Goal: Check status: Check status

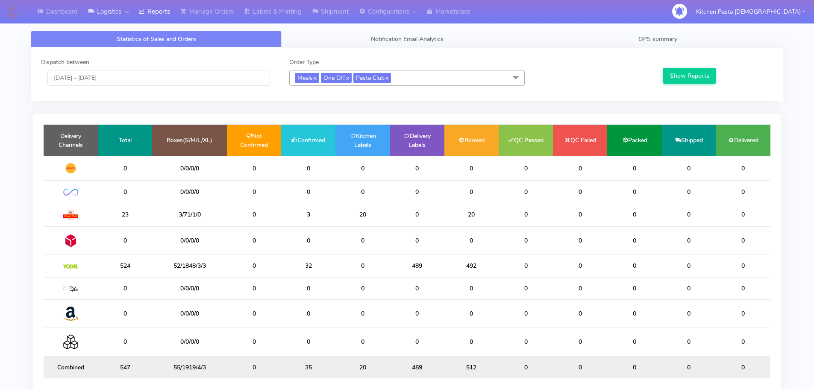
click at [133, 11] on link "Logistics" at bounding box center [108, 12] width 50 height 24
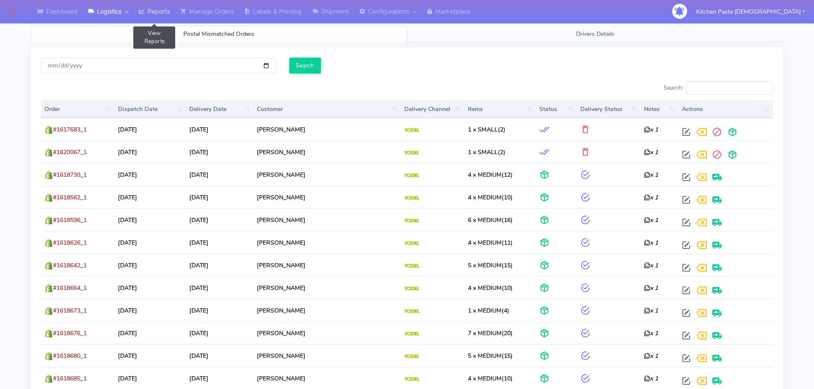
click at [158, 5] on link "Reports" at bounding box center [154, 12] width 42 height 24
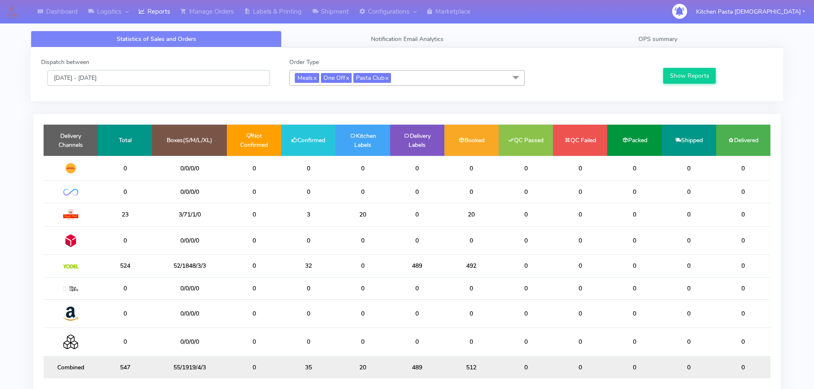
click at [159, 75] on input "[DATE] - [DATE]" at bounding box center [158, 78] width 223 height 16
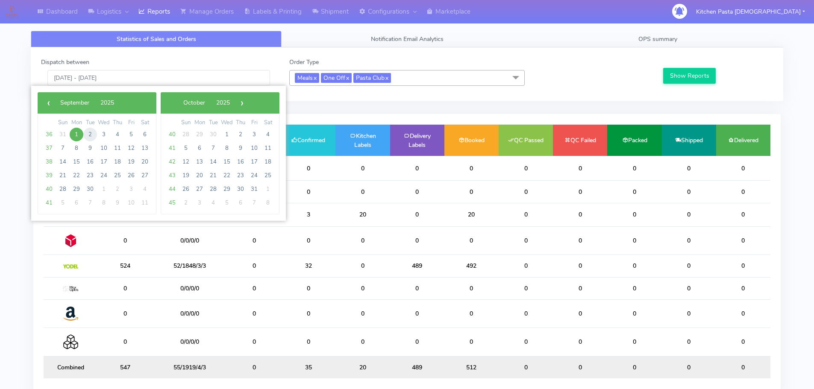
click at [91, 131] on span "2" at bounding box center [90, 135] width 14 height 14
type input "[DATE] - [DATE]"
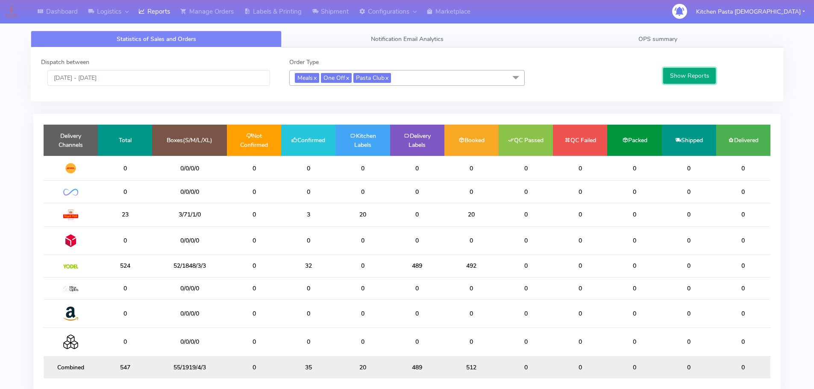
click at [672, 81] on button "Show Reports" at bounding box center [690, 76] width 53 height 16
click at [648, 33] on link "OPS summary" at bounding box center [658, 39] width 251 height 17
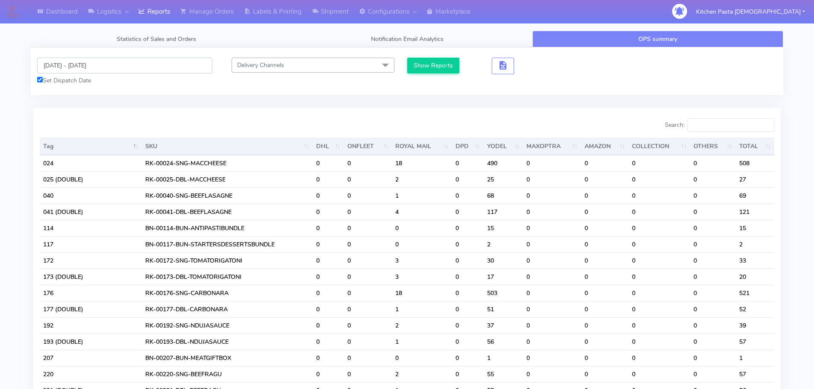
drag, startPoint x: 140, startPoint y: 64, endPoint x: 130, endPoint y: 71, distance: 11.9
click at [140, 64] on input "[DATE] - [DATE]" at bounding box center [124, 66] width 175 height 16
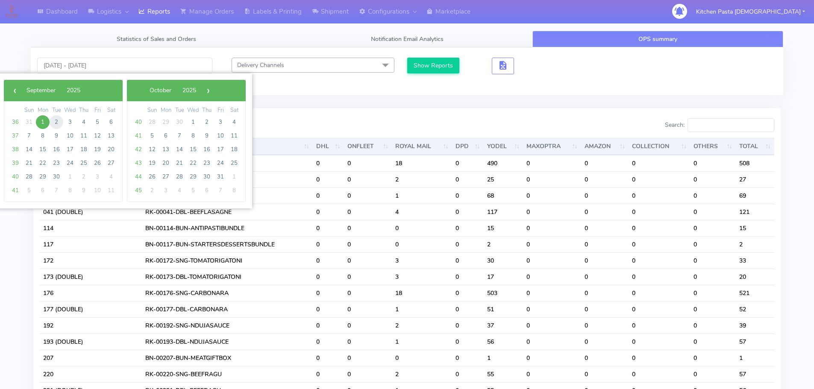
click at [58, 121] on span "2" at bounding box center [57, 122] width 14 height 14
type input "[DATE] - [DATE]"
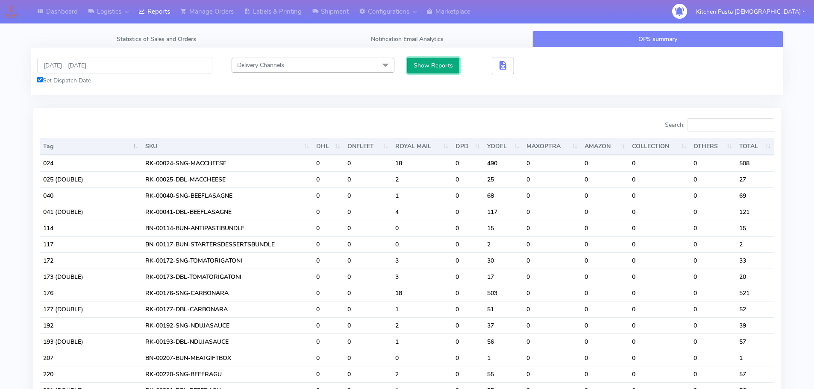
click at [431, 65] on button "Show Reports" at bounding box center [433, 66] width 53 height 16
click at [740, 127] on input "Search:" at bounding box center [731, 125] width 87 height 14
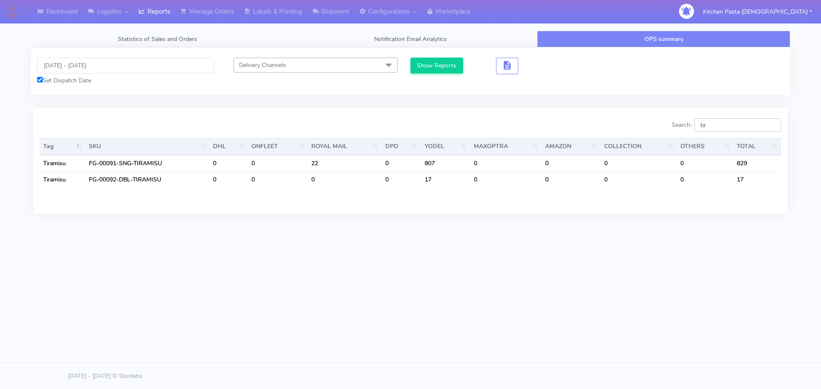
type input "tir"
drag, startPoint x: 723, startPoint y: 124, endPoint x: 676, endPoint y: 121, distance: 46.3
click at [676, 121] on div "Search: tir" at bounding box center [599, 126] width 364 height 17
type input "p"
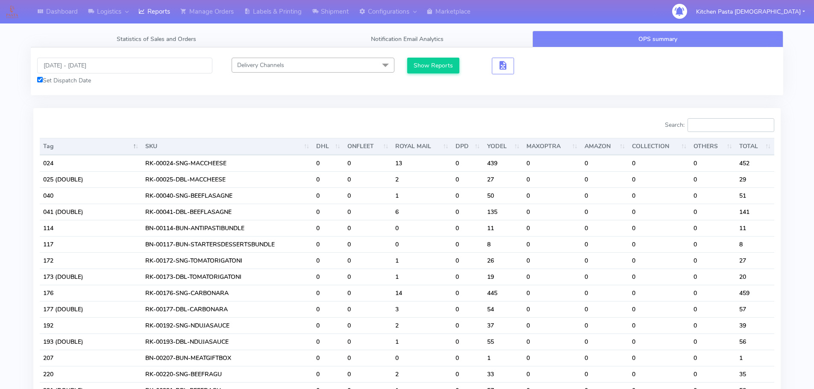
click at [726, 124] on input "Search:" at bounding box center [731, 125] width 87 height 14
click at [727, 121] on input "Search:" at bounding box center [731, 125] width 87 height 14
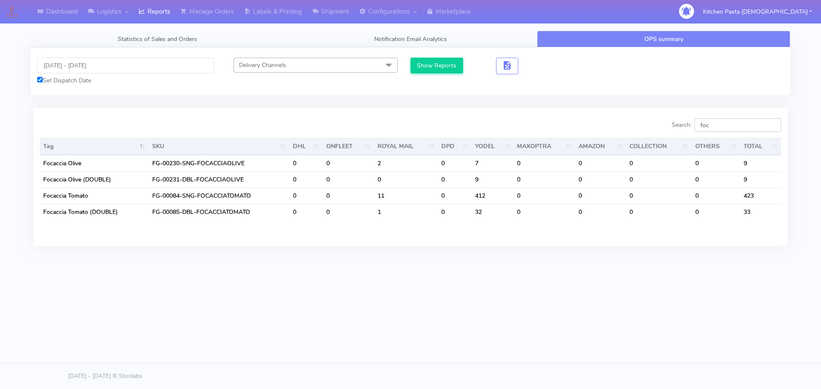
type input "foc"
click at [732, 120] on input "foc" at bounding box center [737, 125] width 87 height 14
drag, startPoint x: 732, startPoint y: 120, endPoint x: 676, endPoint y: 124, distance: 56.6
click at [676, 124] on div "Search: foc" at bounding box center [599, 126] width 364 height 17
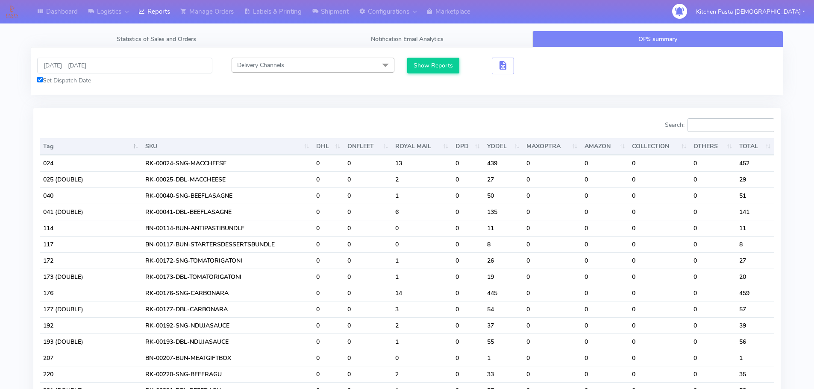
type input "0"
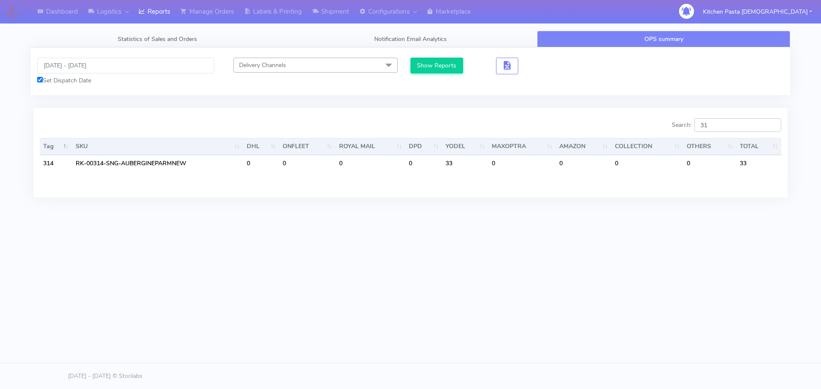
type input "3"
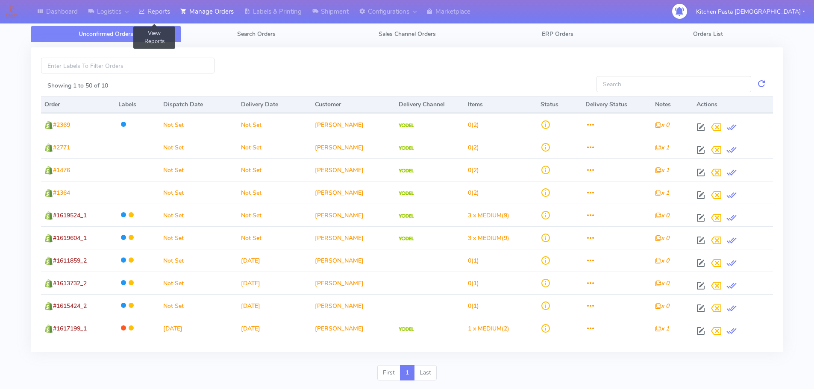
drag, startPoint x: 158, startPoint y: 14, endPoint x: 168, endPoint y: 2, distance: 15.5
click at [158, 14] on link "Reports" at bounding box center [154, 12] width 42 height 24
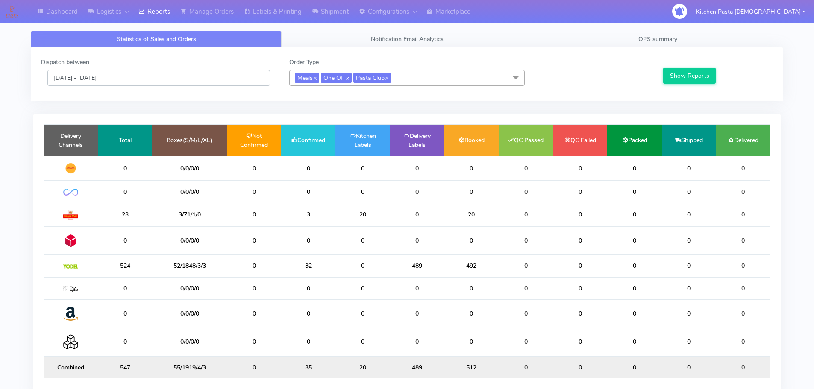
click at [204, 80] on input "[DATE] - [DATE]" at bounding box center [158, 78] width 223 height 16
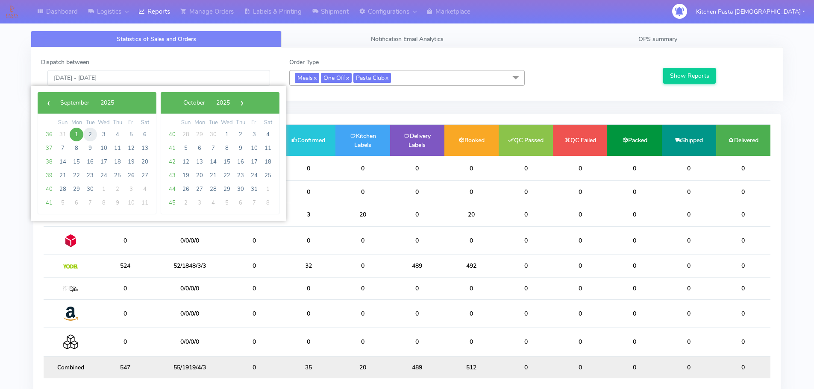
click at [89, 135] on span "2" at bounding box center [90, 135] width 14 height 14
type input "[DATE] - [DATE]"
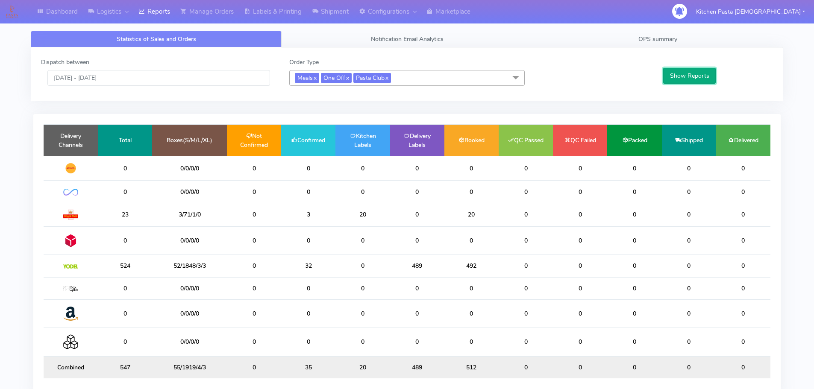
click at [687, 80] on button "Show Reports" at bounding box center [690, 76] width 53 height 16
click at [425, 80] on span "Meals x One Off x Pasta Club x" at bounding box center [407, 78] width 236 height 16
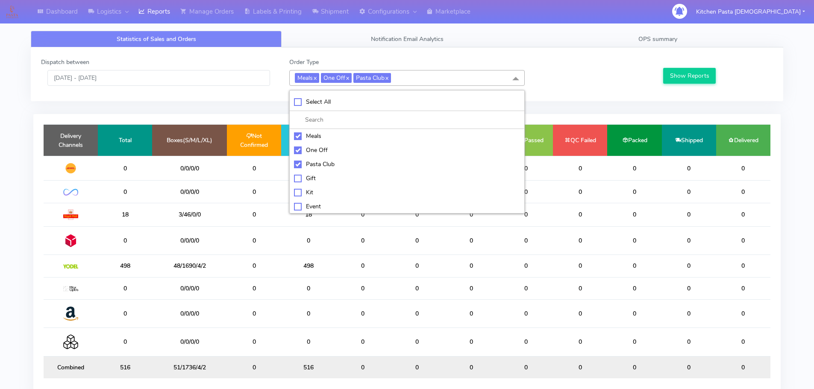
click at [314, 159] on li "Pasta Club" at bounding box center [407, 164] width 235 height 14
checkbox input "false"
click at [323, 143] on li "One Off" at bounding box center [407, 150] width 235 height 14
checkbox input "false"
click at [325, 136] on div "Meals" at bounding box center [407, 136] width 226 height 9
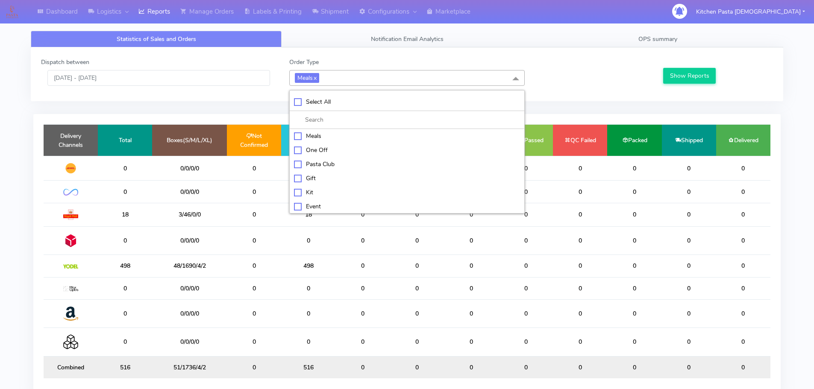
checkbox input "false"
click at [318, 150] on div "One Off" at bounding box center [407, 149] width 226 height 9
checkbox input "true"
click at [323, 137] on div "Meals" at bounding box center [407, 136] width 226 height 9
checkbox input "true"
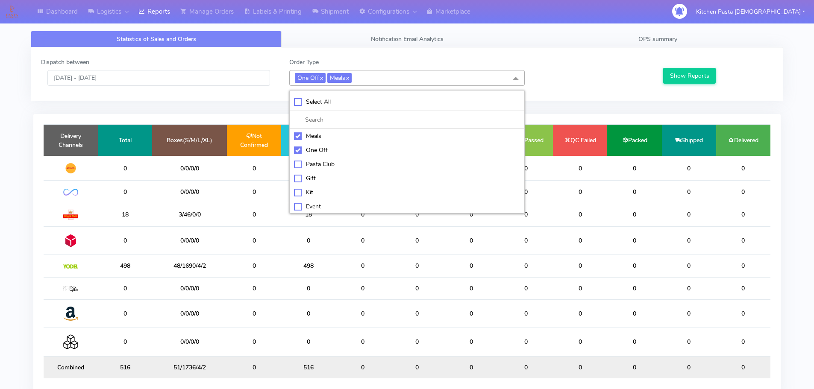
click at [312, 164] on div "Pasta Club" at bounding box center [407, 164] width 226 height 9
checkbox input "true"
click at [303, 193] on div "Kit" at bounding box center [407, 192] width 226 height 9
checkbox input "true"
click at [312, 160] on div "Pasta Club" at bounding box center [407, 164] width 226 height 9
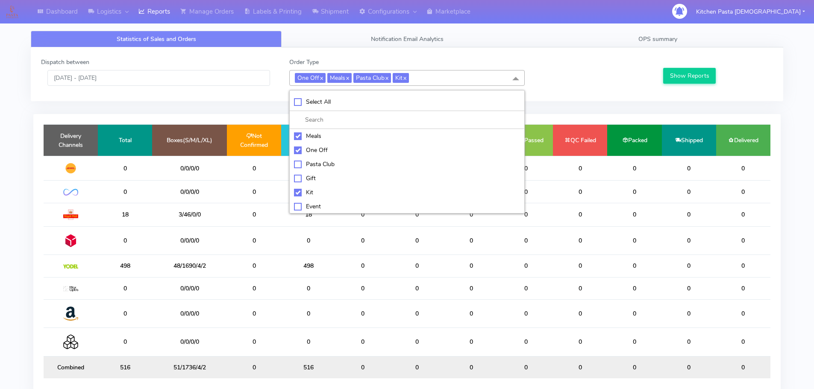
checkbox input "false"
click at [313, 148] on div "One Off" at bounding box center [407, 150] width 226 height 9
checkbox input "false"
click at [318, 138] on div "Meals" at bounding box center [407, 136] width 226 height 9
checkbox input "false"
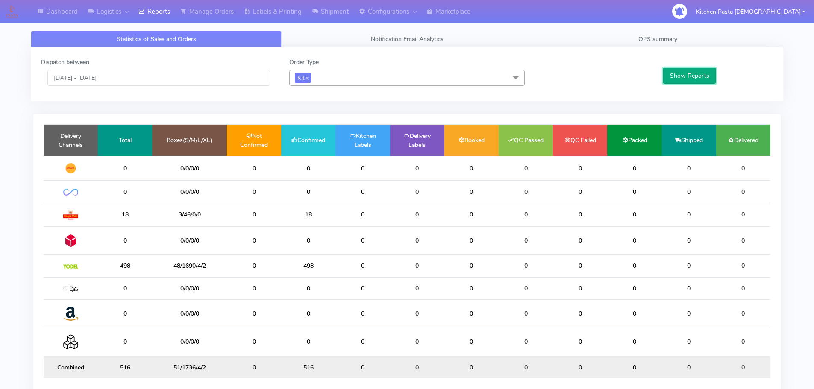
click at [682, 70] on button "Show Reports" at bounding box center [690, 76] width 53 height 16
click at [309, 76] on link "x" at bounding box center [307, 77] width 4 height 9
click at [331, 76] on span "Select Order Types" at bounding box center [320, 78] width 50 height 8
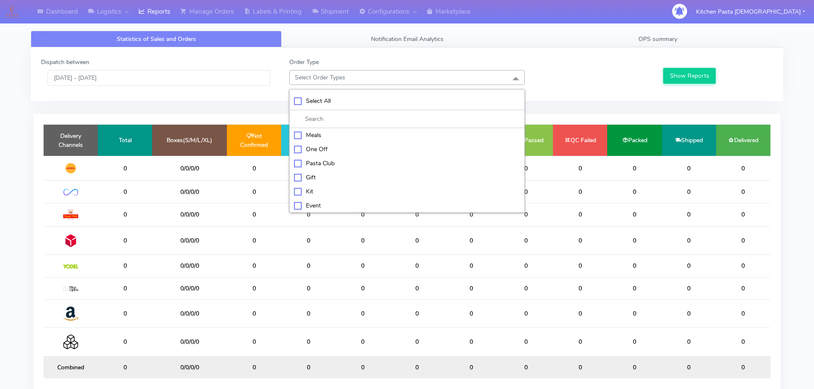
click at [302, 192] on div "Kit" at bounding box center [407, 191] width 226 height 9
click at [314, 190] on div "Kit" at bounding box center [407, 192] width 226 height 9
checkbox input "false"
click at [310, 106] on li "Select All" at bounding box center [407, 101] width 235 height 18
checkbox input "true"
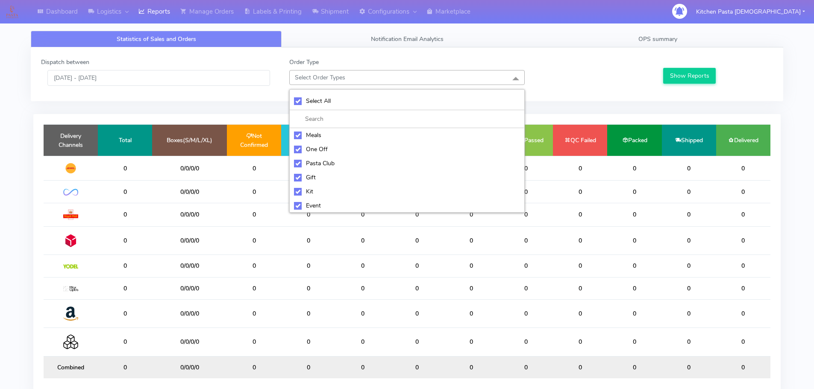
checkbox input "true"
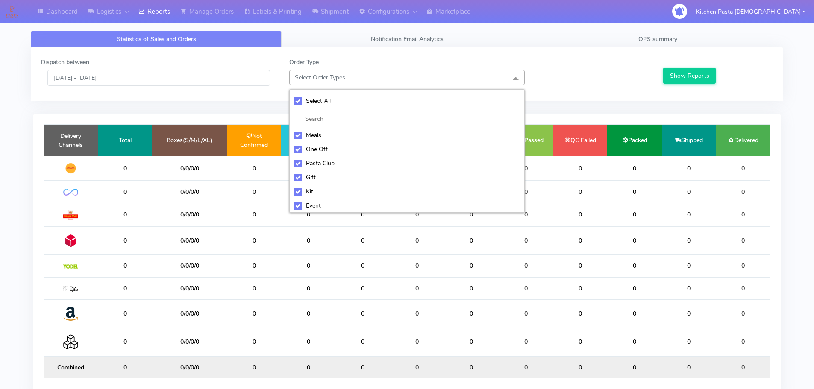
checkbox input "true"
click at [301, 110] on li "UnSelect All" at bounding box center [407, 102] width 235 height 18
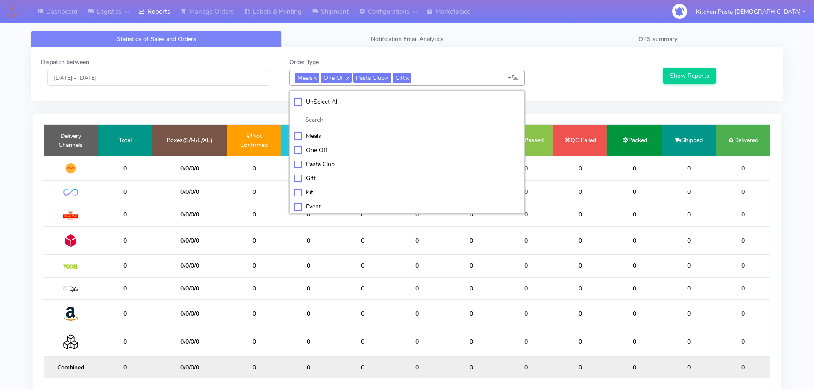
checkbox input "false"
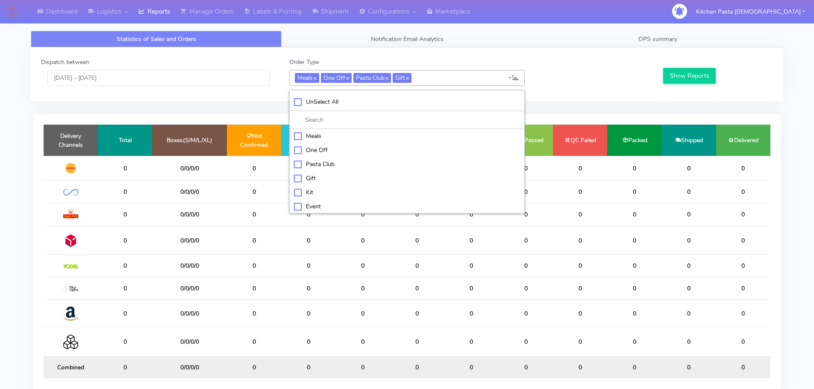
checkbox input "false"
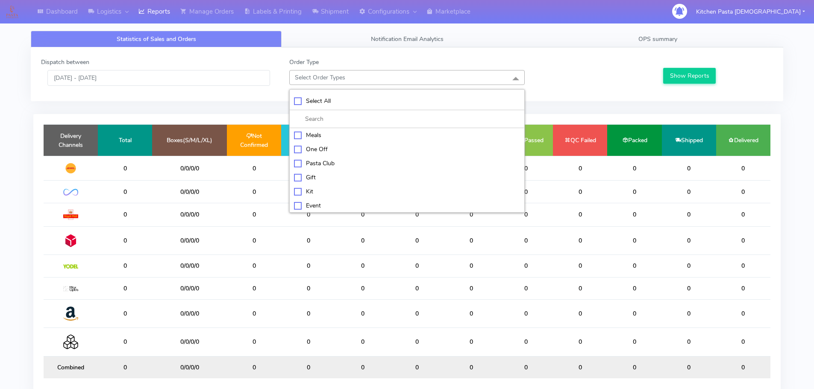
click at [304, 108] on li "Select All" at bounding box center [407, 101] width 235 height 18
checkbox input "true"
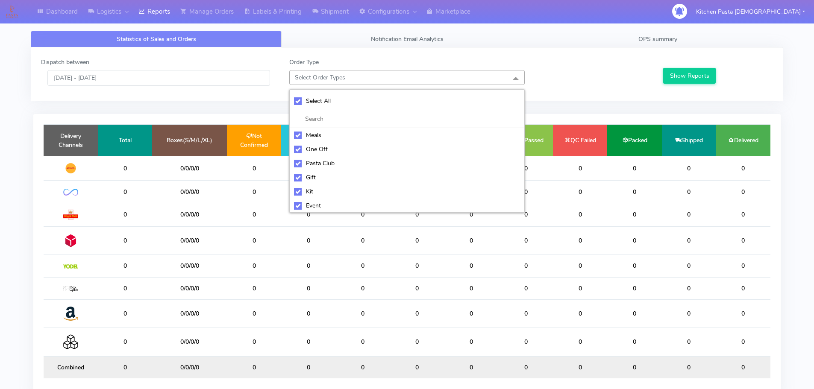
checkbox input "true"
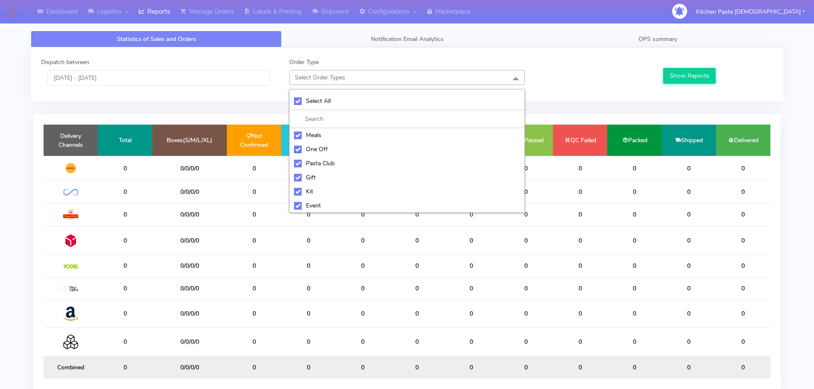
checkbox input "true"
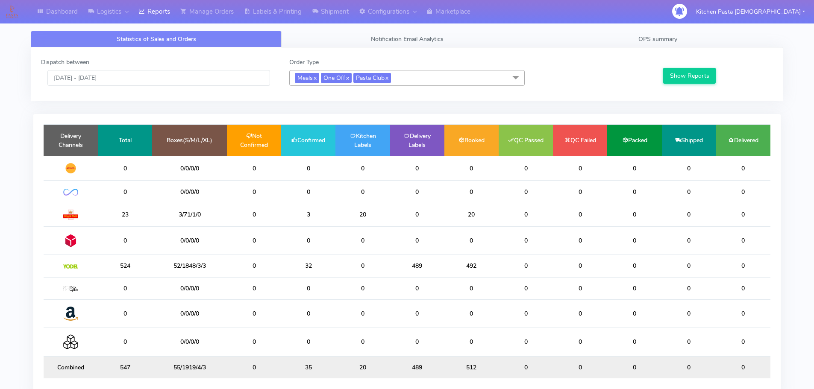
click at [408, 77] on span "Meals x One Off x Pasta Club x" at bounding box center [407, 78] width 236 height 16
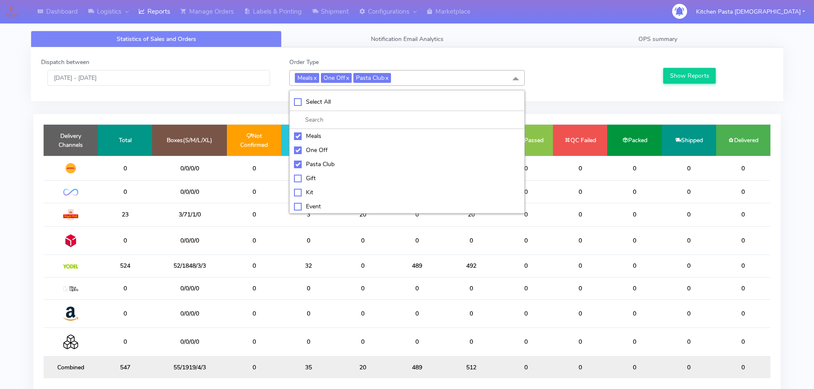
click at [313, 139] on div "Meals" at bounding box center [407, 136] width 226 height 9
checkbox input "false"
click at [310, 145] on li "One Off" at bounding box center [407, 150] width 235 height 14
click at [312, 156] on li "One Off" at bounding box center [407, 150] width 235 height 14
checkbox input "true"
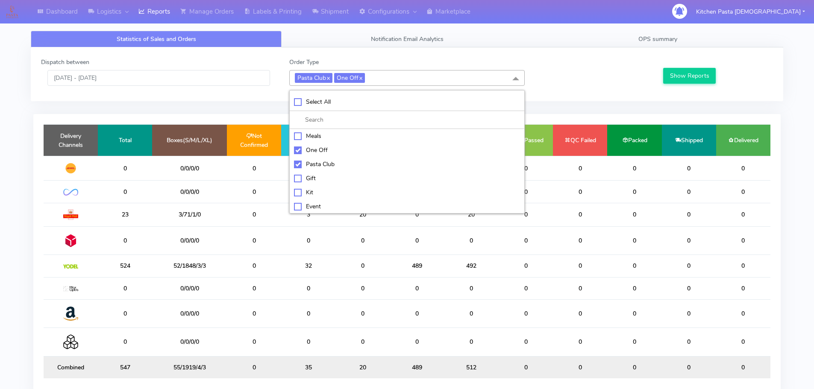
drag, startPoint x: 315, startPoint y: 162, endPoint x: 313, endPoint y: 144, distance: 18.6
click at [316, 162] on div "Pasta Club" at bounding box center [407, 164] width 226 height 9
checkbox input "false"
click at [312, 138] on div "Meals" at bounding box center [407, 136] width 226 height 9
checkbox input "true"
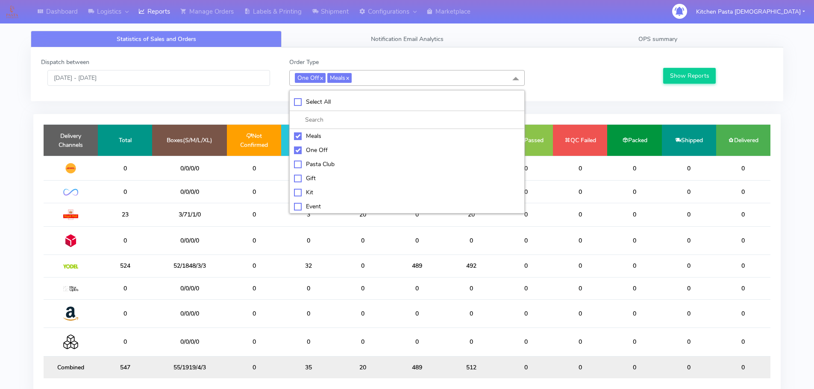
click at [314, 165] on div "Pasta Club" at bounding box center [407, 164] width 226 height 9
checkbox input "true"
click at [319, 192] on div "Kit" at bounding box center [407, 192] width 226 height 9
checkbox input "true"
click at [715, 74] on div "Show Reports" at bounding box center [717, 72] width 124 height 28
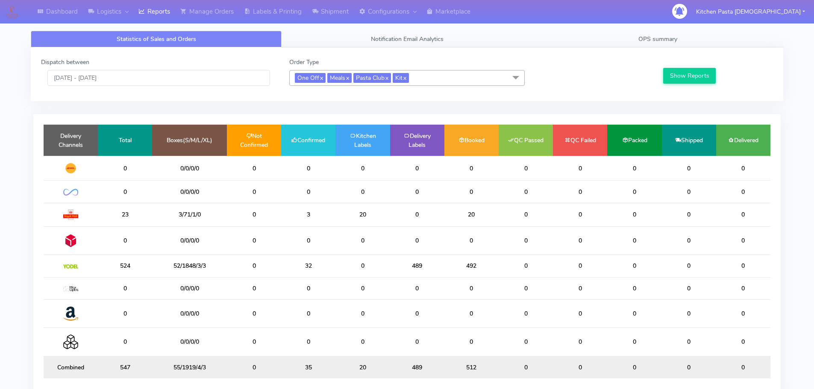
click at [447, 74] on span "One Off x Meals x Pasta Club x Kit x" at bounding box center [407, 78] width 236 height 16
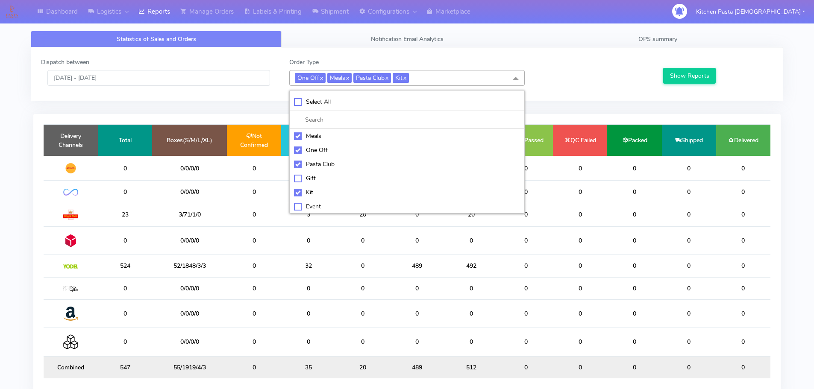
click at [331, 139] on div "Meals" at bounding box center [407, 136] width 226 height 9
checkbox input "false"
click at [314, 105] on div "Select All" at bounding box center [407, 101] width 226 height 9
checkbox input "true"
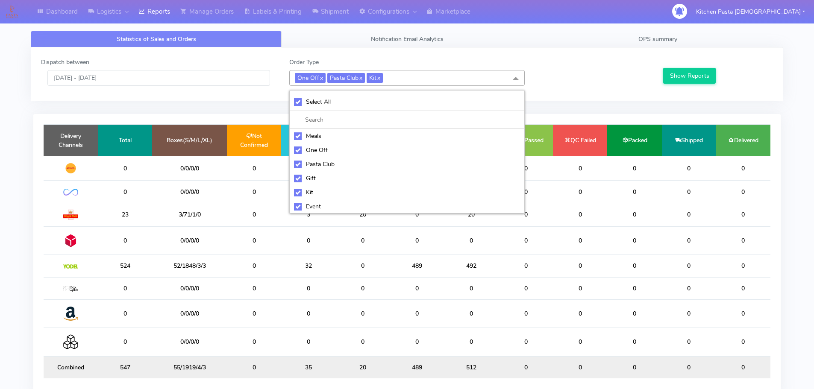
checkbox input "true"
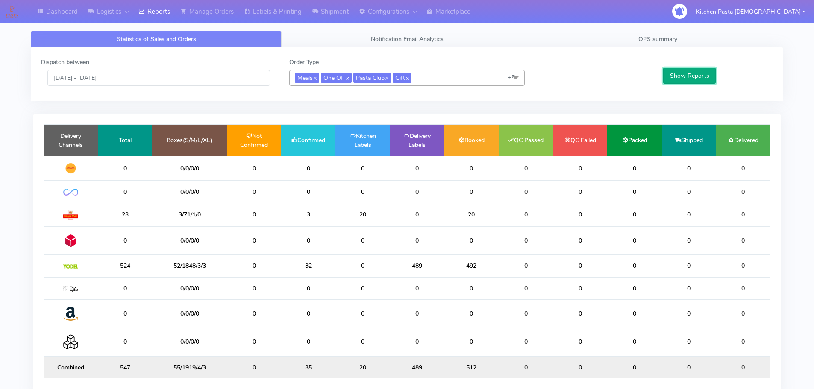
click at [687, 69] on button "Show Reports" at bounding box center [690, 76] width 53 height 16
click at [409, 79] on link "x" at bounding box center [407, 77] width 4 height 9
click at [454, 78] on span "Meals x One Off x Pasta Club x Kit x Event x Unknown x QCOM x ATAVI x +4" at bounding box center [407, 78] width 236 height 16
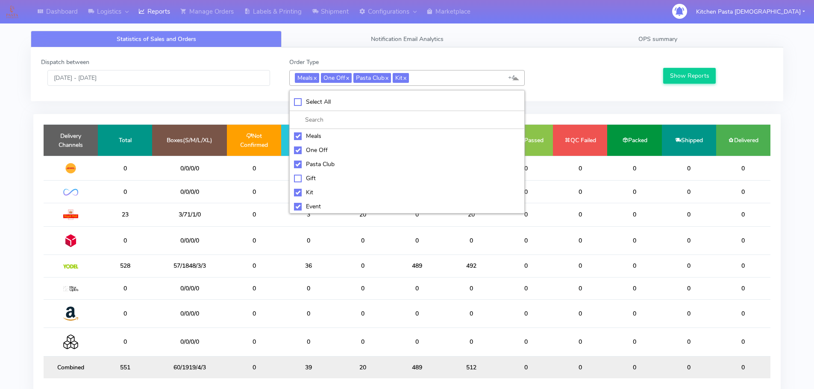
click at [314, 193] on div "Kit" at bounding box center [407, 192] width 226 height 9
checkbox input "false"
click at [307, 208] on div "Event" at bounding box center [407, 206] width 226 height 9
checkbox input "false"
click at [711, 74] on button "Show Reports" at bounding box center [690, 76] width 53 height 16
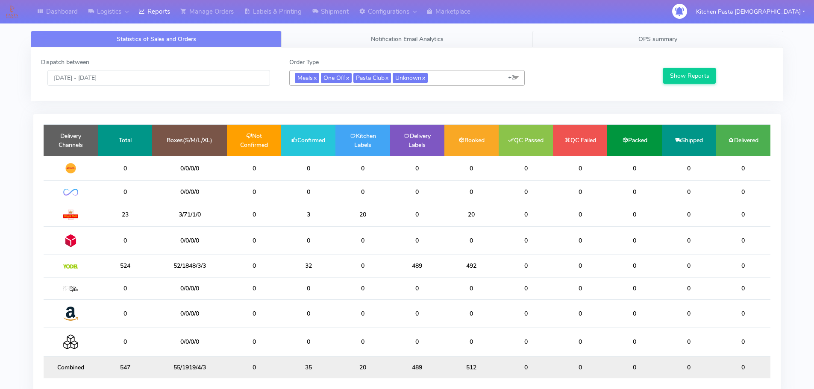
click at [610, 41] on link "OPS summary" at bounding box center [658, 39] width 251 height 17
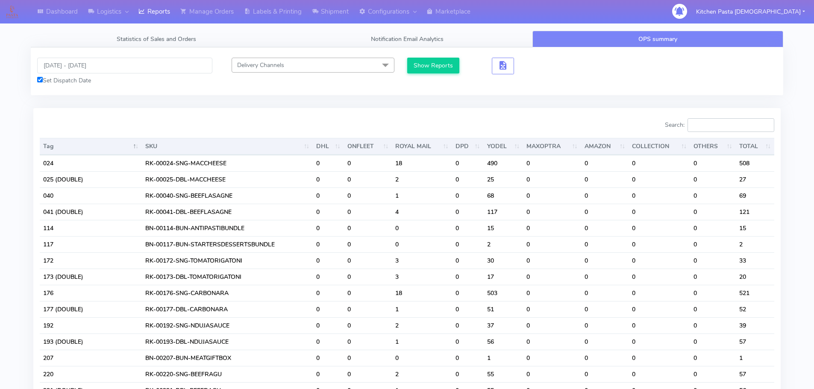
click at [724, 129] on input "Search:" at bounding box center [731, 125] width 87 height 14
click at [144, 68] on input "[DATE] - [DATE]" at bounding box center [124, 66] width 175 height 16
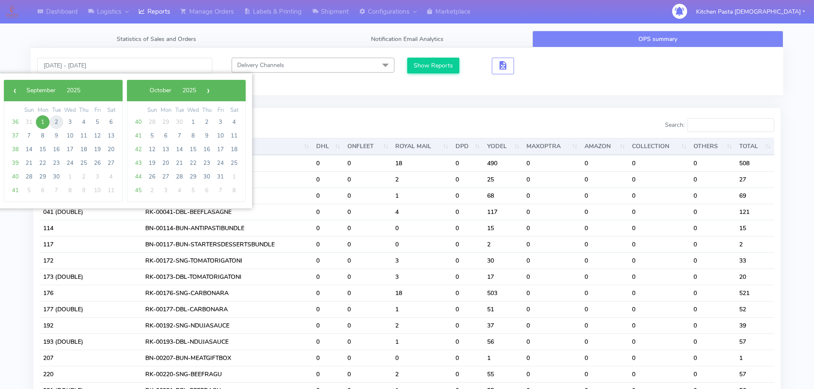
click at [57, 122] on span "2" at bounding box center [57, 122] width 14 height 14
type input "[DATE] - [DATE]"
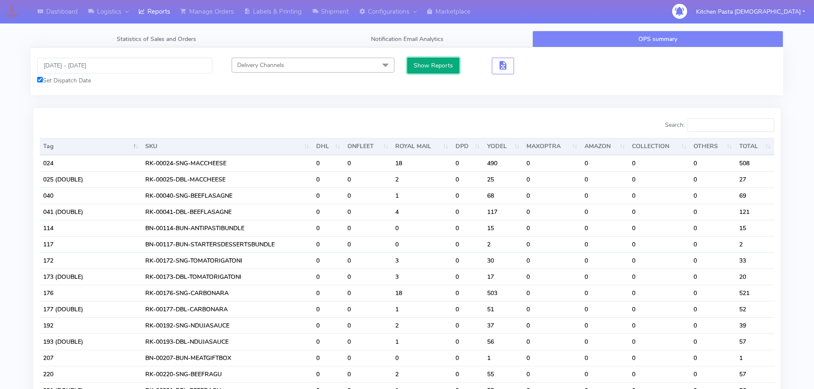
click at [422, 60] on button "Show Reports" at bounding box center [433, 66] width 53 height 16
click at [718, 131] on input "Search:" at bounding box center [731, 125] width 87 height 14
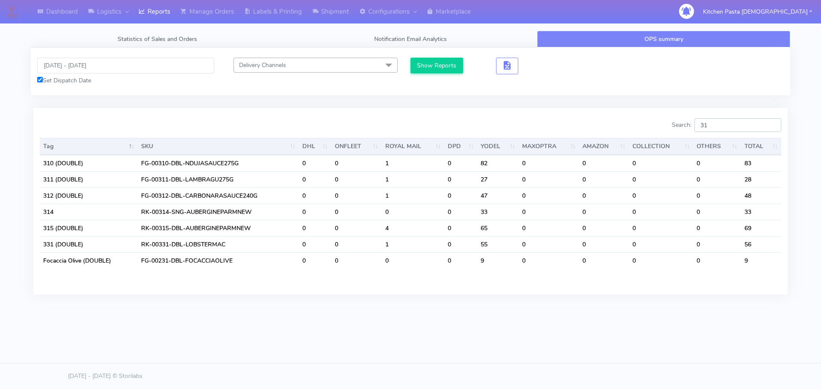
type input "3"
